Goal: Find specific page/section: Find specific page/section

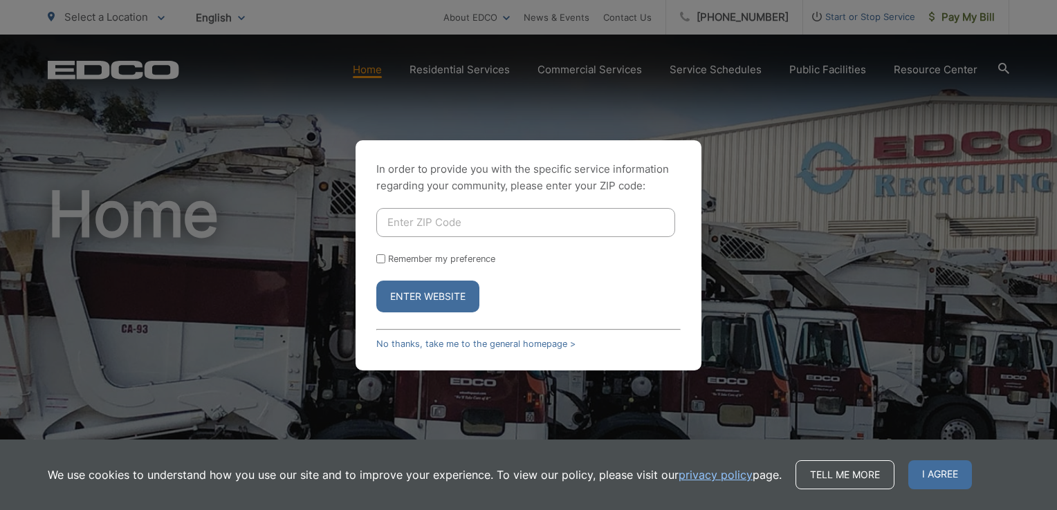
click at [428, 225] on input "Enter ZIP Code" at bounding box center [525, 222] width 299 height 29
type input "92064"
click at [434, 299] on button "Enter Website" at bounding box center [427, 297] width 103 height 32
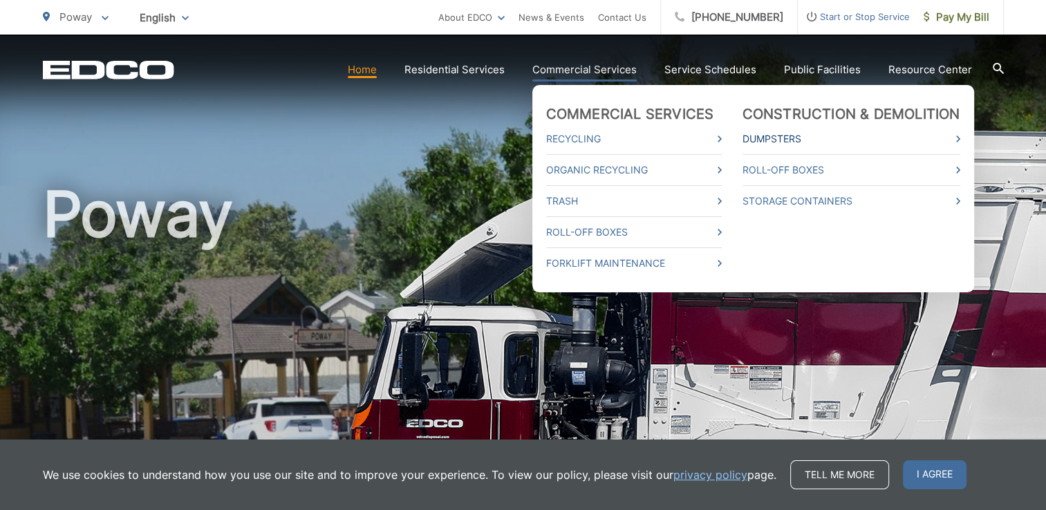
click at [760, 141] on link "Dumpsters" at bounding box center [852, 139] width 218 height 17
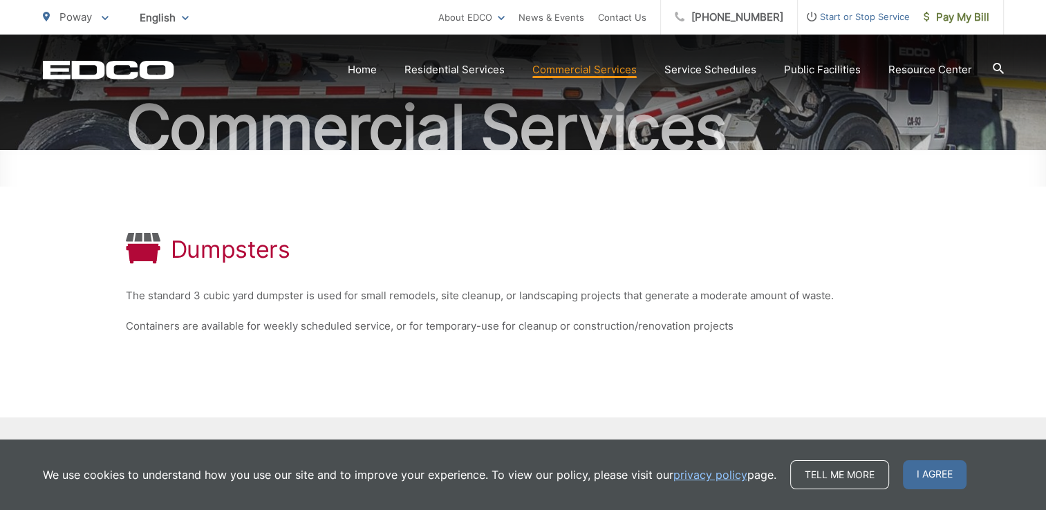
scroll to position [138, 0]
